Goal: Task Accomplishment & Management: Manage account settings

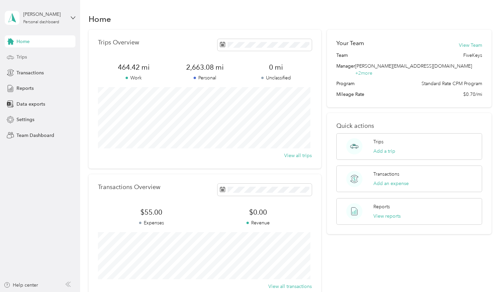
click at [24, 57] on span "Trips" at bounding box center [21, 57] width 10 height 7
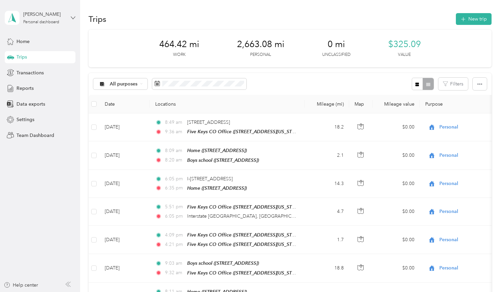
click at [73, 16] on icon at bounding box center [73, 17] width 5 height 5
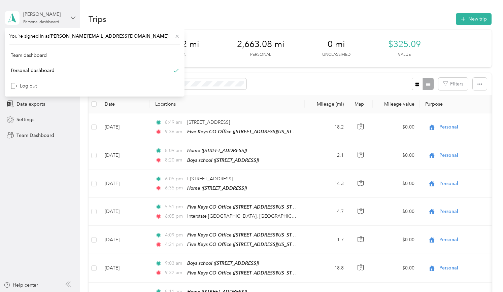
click at [73, 16] on icon at bounding box center [73, 17] width 5 height 5
